Goal: Information Seeking & Learning: Learn about a topic

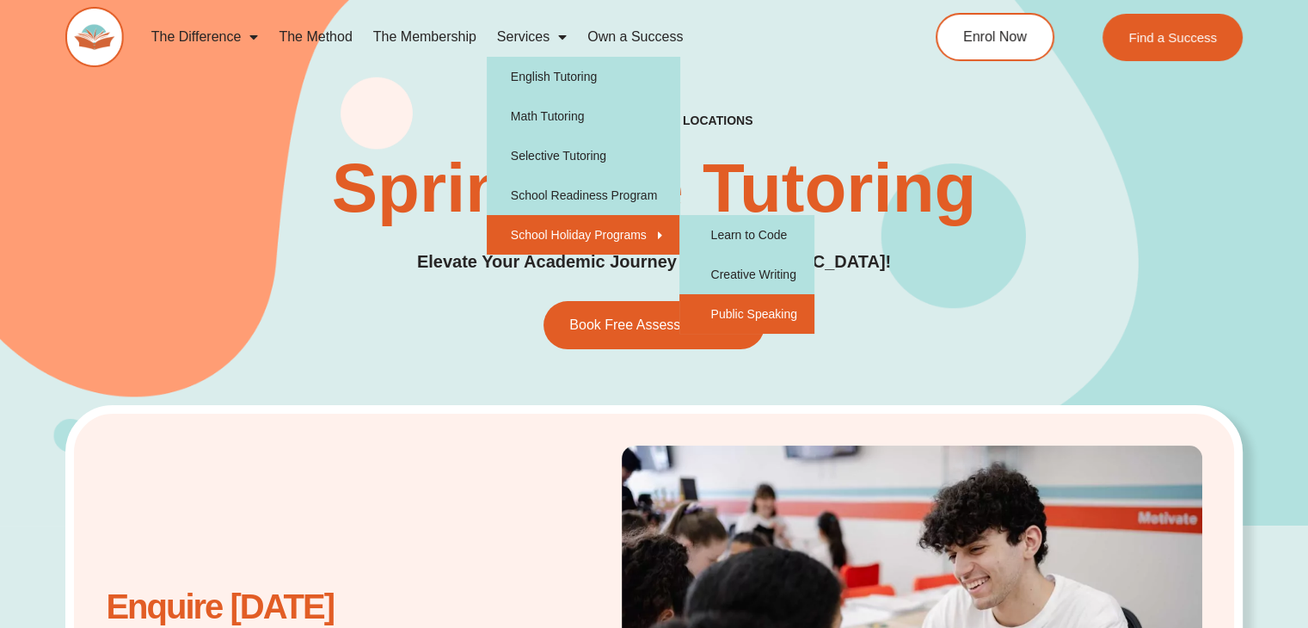
click at [733, 308] on link "Public Speaking" at bounding box center [747, 314] width 134 height 40
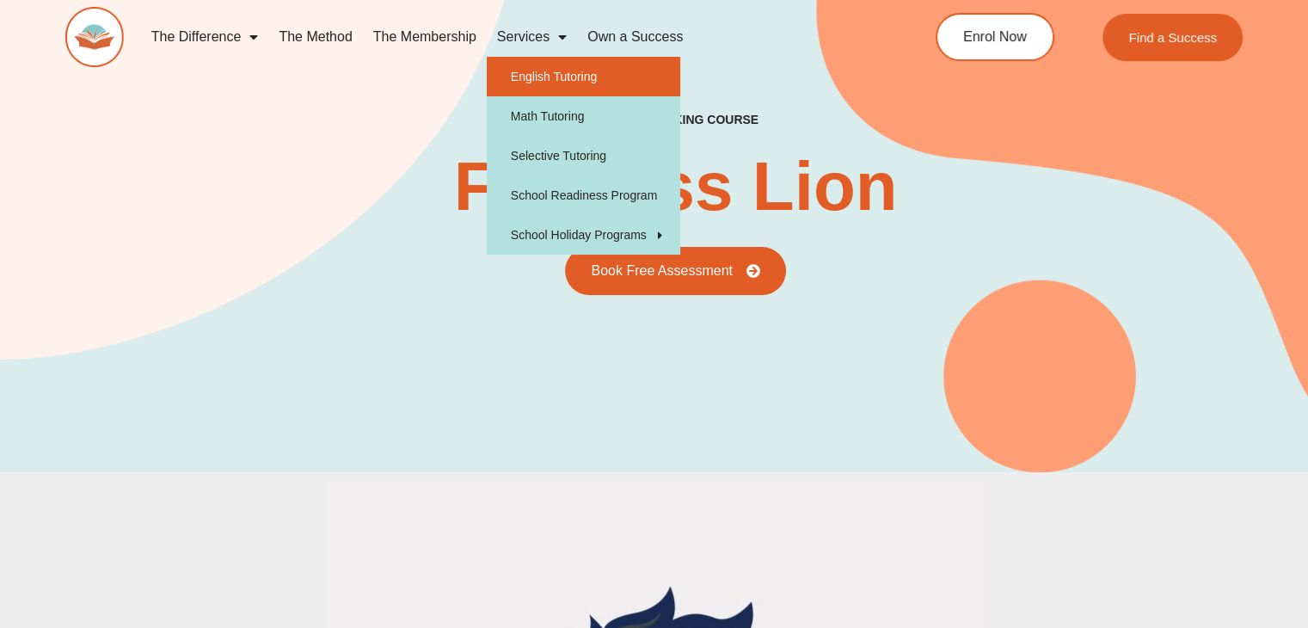
click at [526, 77] on link "English Tutoring" at bounding box center [584, 77] width 194 height 40
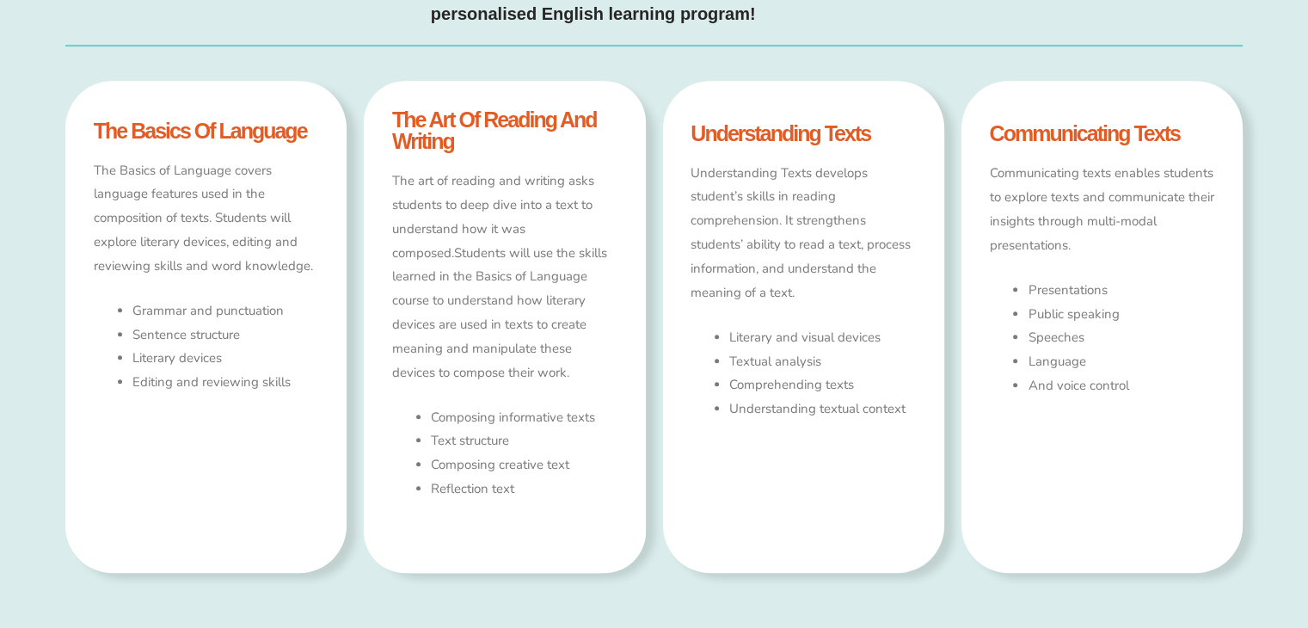
scroll to position [1038, 0]
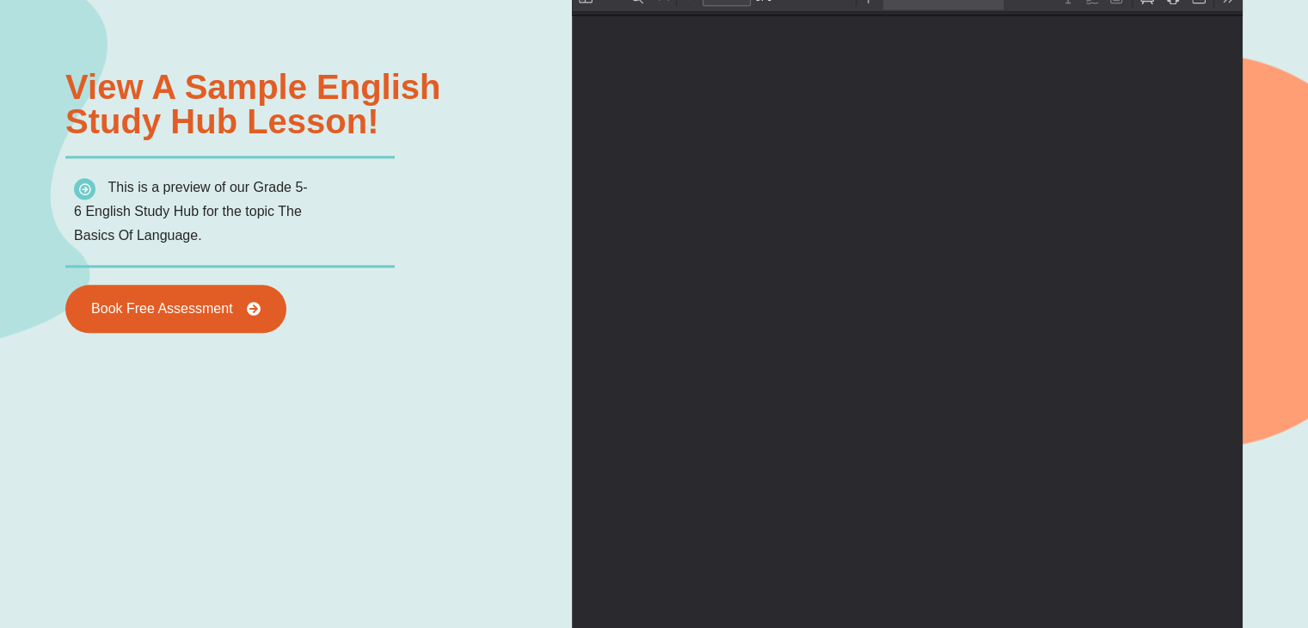
scroll to position [0, 0]
type input "*"
